Goal: Task Accomplishment & Management: Use online tool/utility

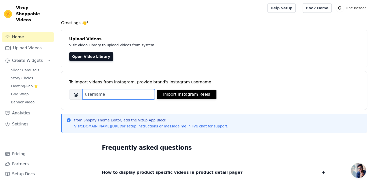
click at [103, 95] on input "Brand's Instagram Username" at bounding box center [119, 94] width 72 height 11
paste input "https://www.instagram.com/hudacreations_official?igsh=MXEwdTFlOHk1dTh5Zw=="
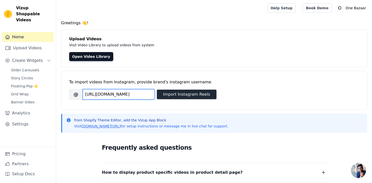
type input "https://www.instagram.com/hudacreations_official?igsh=MXEwdTFlOHk1dTh5Zw=="
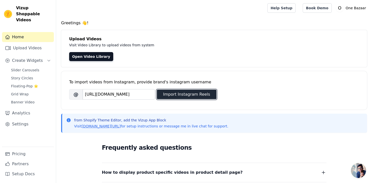
click at [186, 97] on button "Import Instagram Reels" at bounding box center [187, 95] width 60 height 10
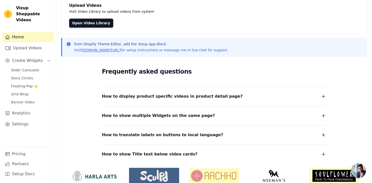
scroll to position [0, 0]
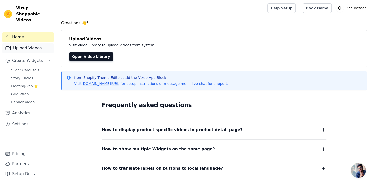
click at [20, 43] on link "Upload Videos" at bounding box center [28, 48] width 52 height 10
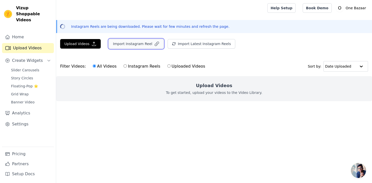
click at [127, 44] on button "Import Instagram Reel" at bounding box center [136, 44] width 55 height 10
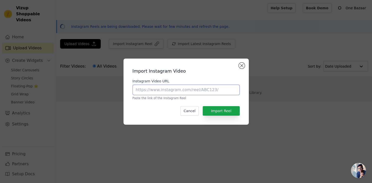
click at [164, 91] on input "Instagram Video URL" at bounding box center [186, 90] width 107 height 11
paste input "https://www.instagram.com/reel/DO85Nwck1fc/?igsh=MWd6ZzFmOXdvNXdjYg=="
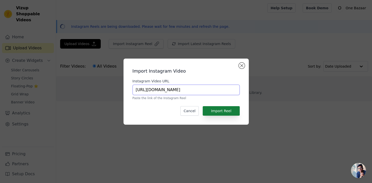
type input "https://www.instagram.com/reel/DO85Nwck1fc/?igsh=MWd6ZzFmOXdvNXdjYg=="
click at [226, 112] on button "Import Reel" at bounding box center [221, 111] width 37 height 10
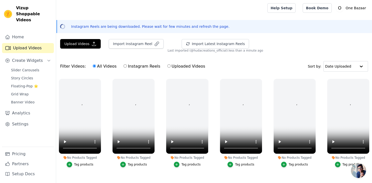
scroll to position [17, 0]
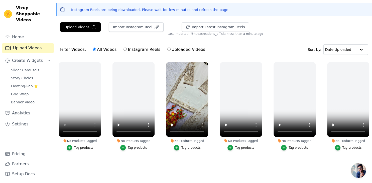
click at [232, 165] on ul "No Products Tagged Tag products No Products Tagged Tag products No Products Tag…" at bounding box center [214, 115] width 316 height 112
click at [193, 148] on div "Tag products" at bounding box center [191, 148] width 19 height 4
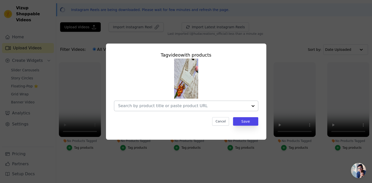
click at [252, 106] on div at bounding box center [253, 106] width 10 height 10
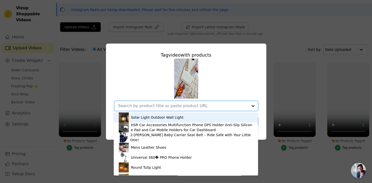
click at [209, 106] on input "No Products Tagged Tag video with products Solar Light Outdoor Wall Light HSR C…" at bounding box center [183, 106] width 130 height 5
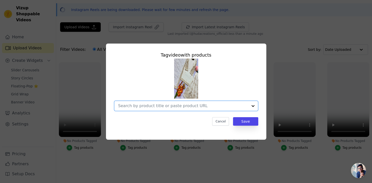
click at [166, 106] on input "No Products Tagged Tag video with products Option undefined, selected. Select i…" at bounding box center [183, 106] width 130 height 5
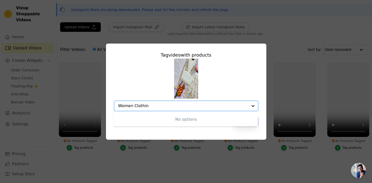
type input "Women Clothing"
click at [170, 120] on div "No options" at bounding box center [186, 120] width 144 height 14
drag, startPoint x: 156, startPoint y: 108, endPoint x: 78, endPoint y: 92, distance: 79.8
click at [118, 104] on input "Women Clothing" at bounding box center [183, 106] width 130 height 5
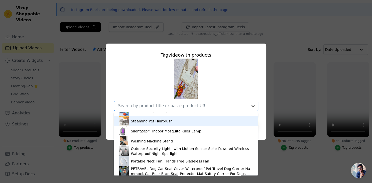
scroll to position [107, 0]
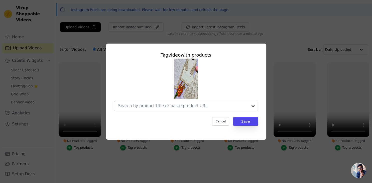
click at [92, 166] on div "Tag video with products Cancel Save" at bounding box center [186, 91] width 372 height 183
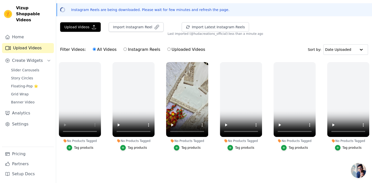
click at [22, 43] on link "Upload Videos" at bounding box center [28, 48] width 52 height 10
click at [21, 32] on link "Home" at bounding box center [28, 37] width 52 height 10
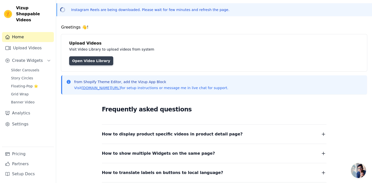
click at [81, 60] on link "Open Video Library" at bounding box center [91, 60] width 44 height 9
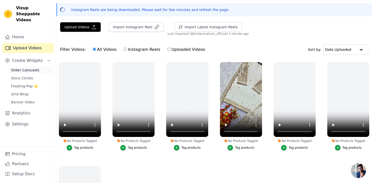
click at [23, 68] on span "Slider Carousels" at bounding box center [25, 70] width 28 height 5
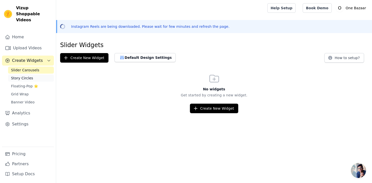
click at [18, 76] on span "Story Circles" at bounding box center [22, 78] width 22 height 5
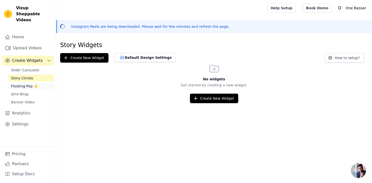
click at [19, 84] on span "Floating-Pop ⭐" at bounding box center [24, 86] width 27 height 5
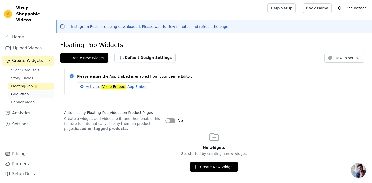
click at [20, 92] on span "Grid Wrap" at bounding box center [20, 94] width 18 height 5
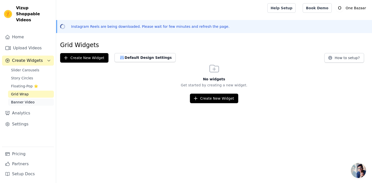
click at [21, 100] on span "Banner Video" at bounding box center [23, 102] width 24 height 5
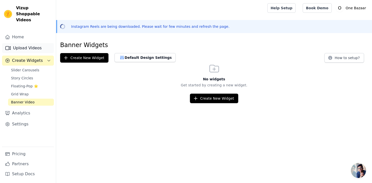
click at [18, 43] on link "Upload Videos" at bounding box center [28, 48] width 52 height 10
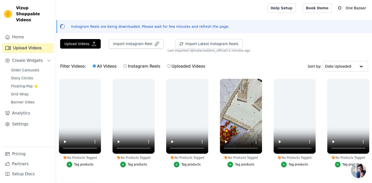
click at [124, 67] on input "Instagram Reels" at bounding box center [125, 65] width 3 height 3
radio input "true"
click at [93, 66] on input "All Videos" at bounding box center [94, 65] width 3 height 3
radio input "true"
click at [17, 155] on link "Pricing" at bounding box center [28, 154] width 52 height 10
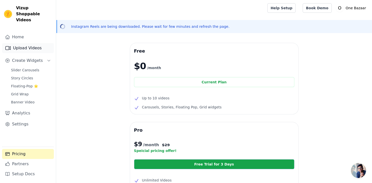
click at [22, 43] on link "Upload Videos" at bounding box center [28, 48] width 52 height 10
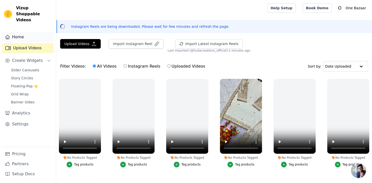
click at [19, 33] on link "Home" at bounding box center [28, 37] width 52 height 10
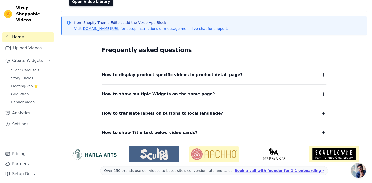
scroll to position [23, 0]
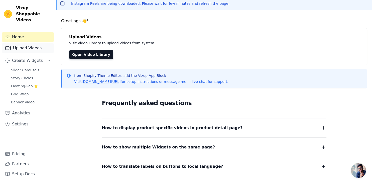
click at [32, 43] on link "Upload Videos" at bounding box center [28, 48] width 52 height 10
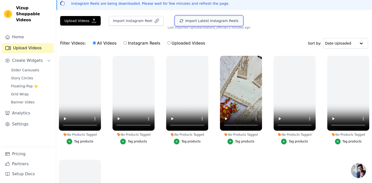
click at [192, 23] on button "Import Latest Instagram Reels" at bounding box center [209, 21] width 68 height 10
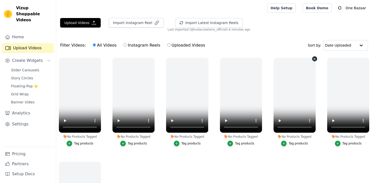
scroll to position [23, 0]
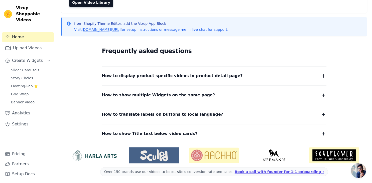
scroll to position [55, 0]
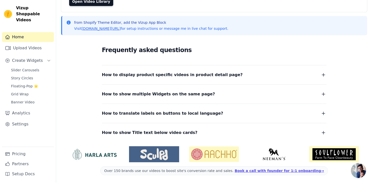
click at [137, 94] on span "How to show multiple Widgets on the same page?" at bounding box center [158, 94] width 113 height 7
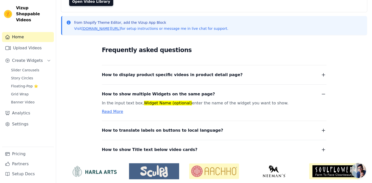
click at [137, 94] on span "How to show multiple Widgets on the same page?" at bounding box center [158, 94] width 113 height 7
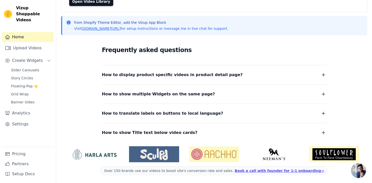
click at [131, 75] on span "How to display product specific videos in product detail page?" at bounding box center [172, 74] width 141 height 7
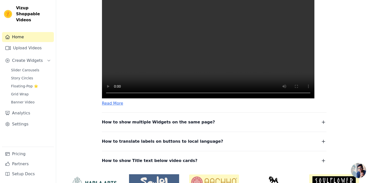
scroll to position [161, 0]
